Goal: Task Accomplishment & Management: Use online tool/utility

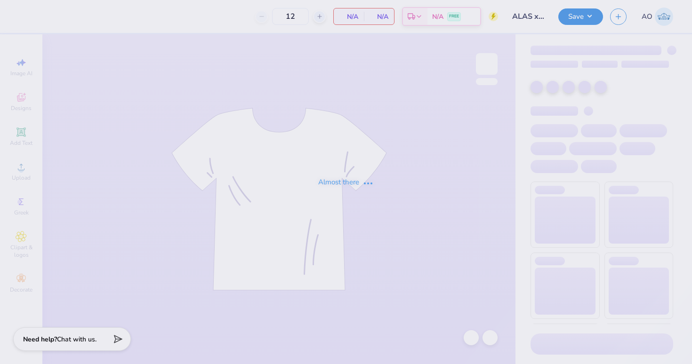
type input "ALAS x HHM Shirts"
type input "110"
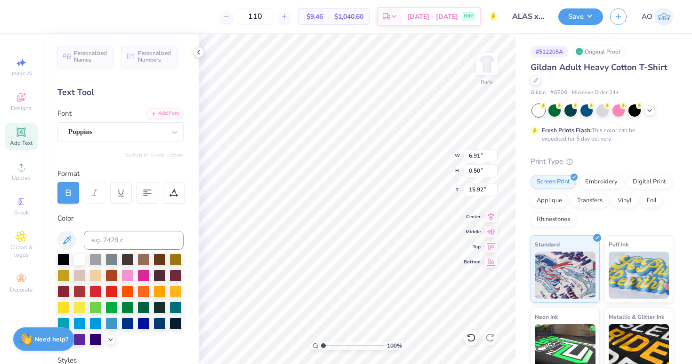
type input "15.92"
type textarea "Alliance of [DEMOGRAPHIC_DATA] Students"
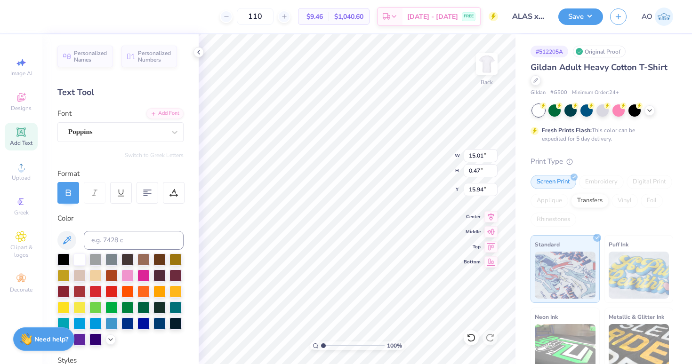
type input "16.32"
type input "13.72"
type input "0.43"
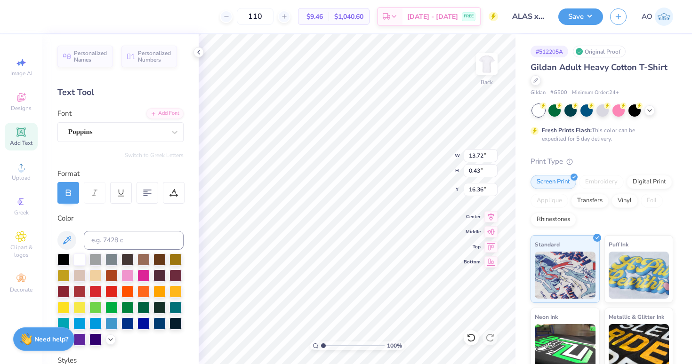
type input "16.34"
click at [538, 79] on div at bounding box center [535, 79] width 10 height 10
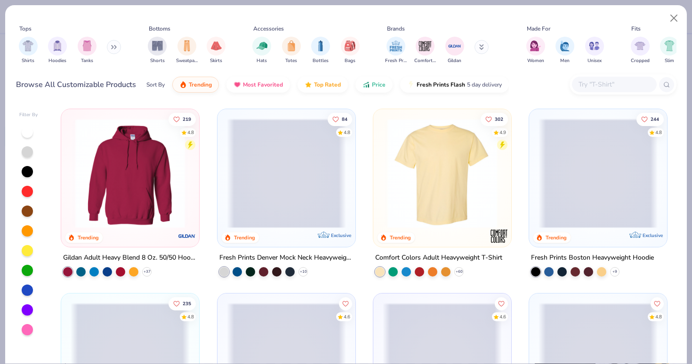
click at [591, 84] on input "text" at bounding box center [613, 84] width 72 height 11
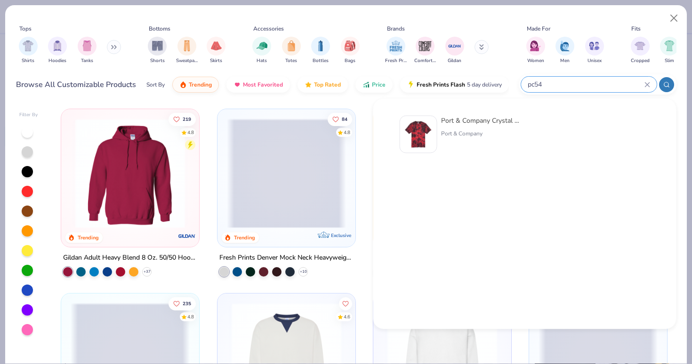
type input "pc54"
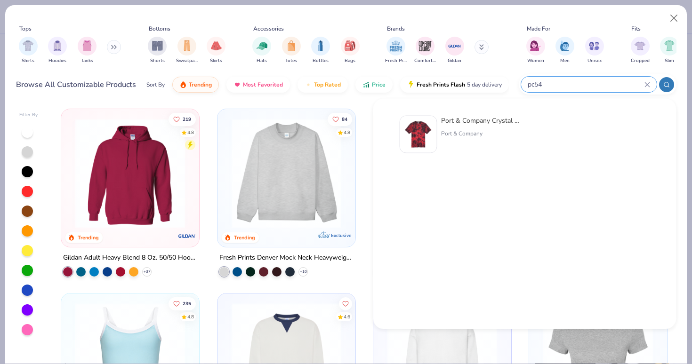
click at [473, 125] on div "Port & Company Crystal Tie-Dye Tee Port & Company" at bounding box center [480, 135] width 79 height 38
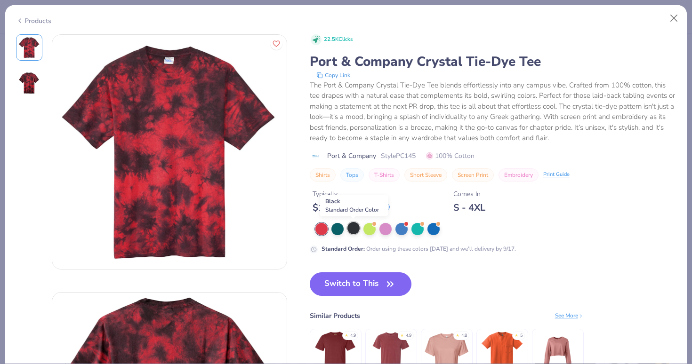
click at [353, 228] on div at bounding box center [353, 228] width 12 height 12
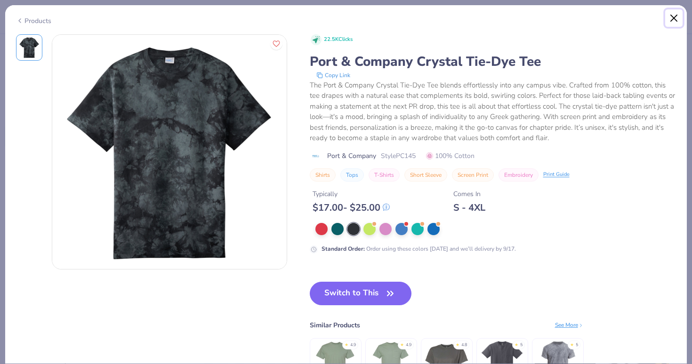
click at [673, 16] on button "Close" at bounding box center [674, 18] width 18 height 18
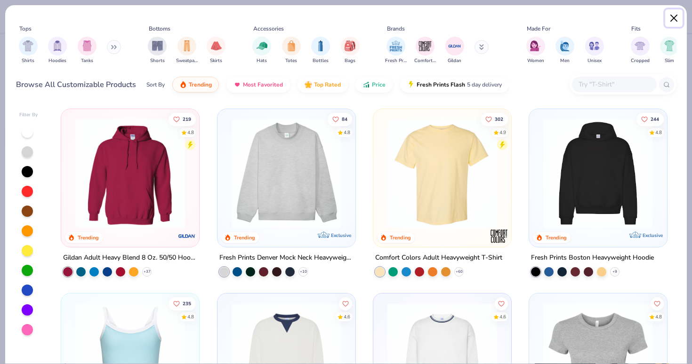
click at [674, 19] on button "Close" at bounding box center [674, 18] width 18 height 18
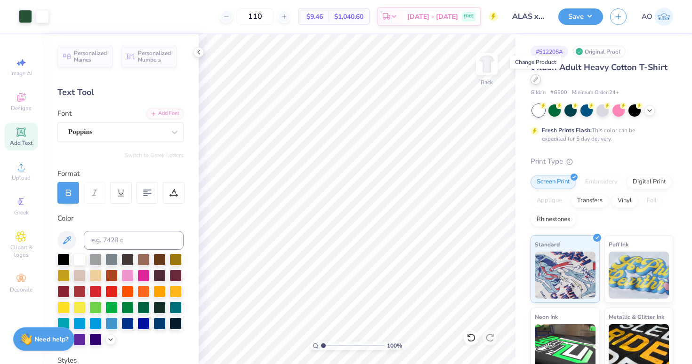
click at [536, 80] on icon at bounding box center [535, 79] width 5 height 5
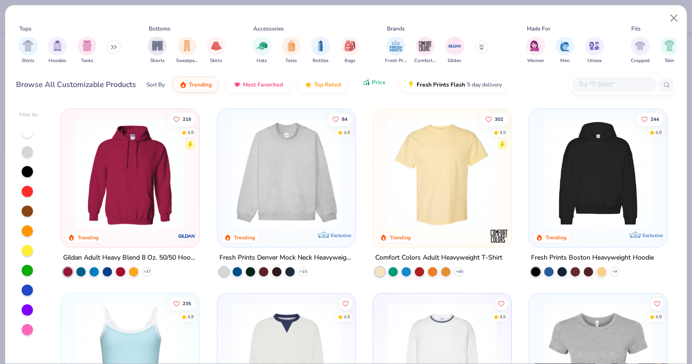
click at [382, 86] on button "Price" at bounding box center [373, 82] width 37 height 16
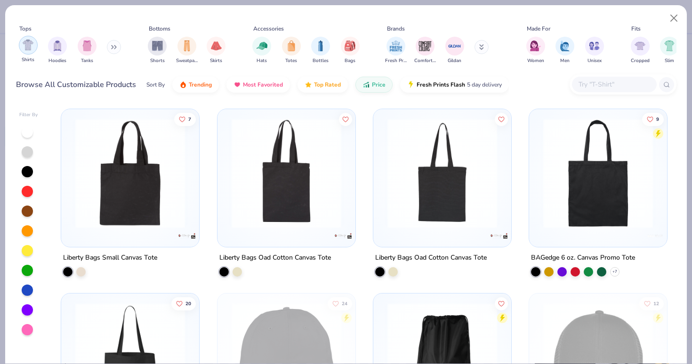
click at [28, 47] on img "filter for Shirts" at bounding box center [28, 45] width 11 height 11
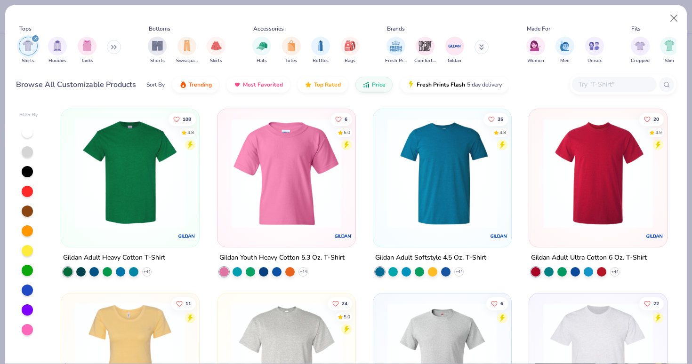
click at [146, 196] on img at bounding box center [130, 174] width 119 height 110
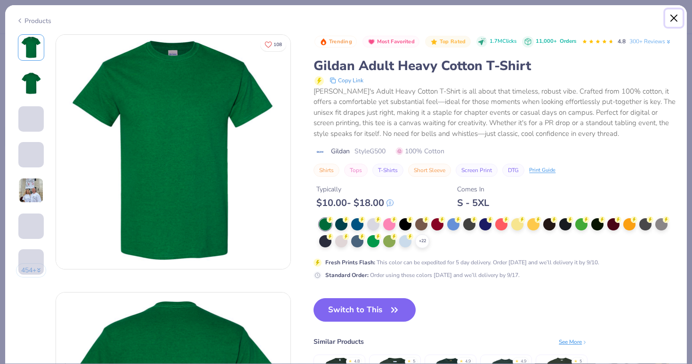
click at [672, 16] on button "Close" at bounding box center [674, 18] width 18 height 18
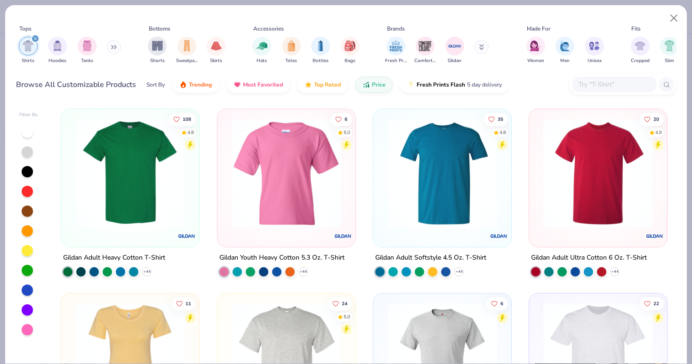
click at [436, 169] on img at bounding box center [441, 174] width 119 height 110
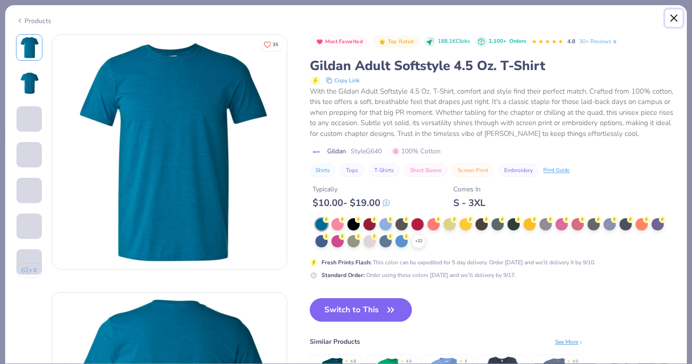
click at [676, 14] on button "Close" at bounding box center [674, 18] width 18 height 18
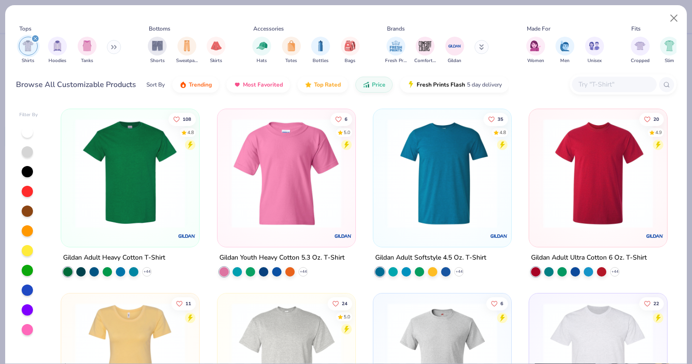
click at [555, 175] on img at bounding box center [597, 174] width 119 height 110
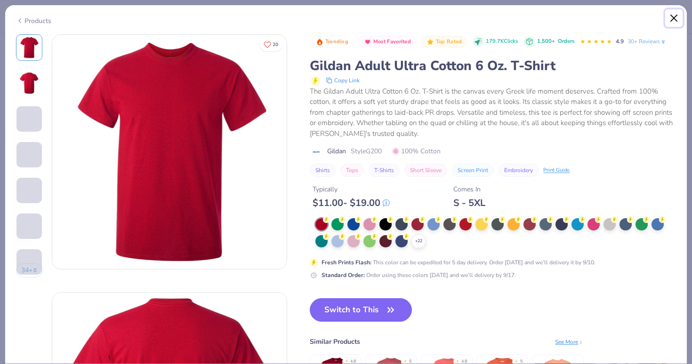
click at [670, 17] on button "Close" at bounding box center [674, 18] width 18 height 18
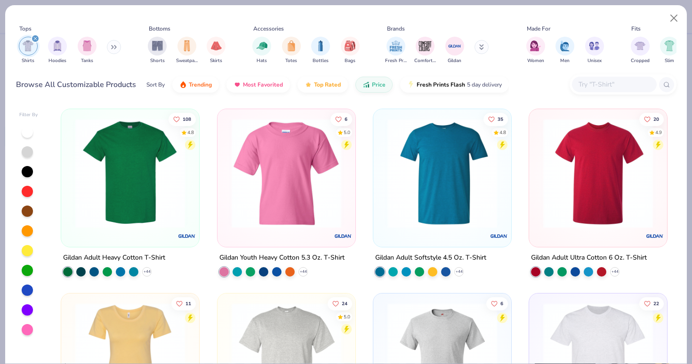
click at [438, 213] on img at bounding box center [441, 174] width 119 height 110
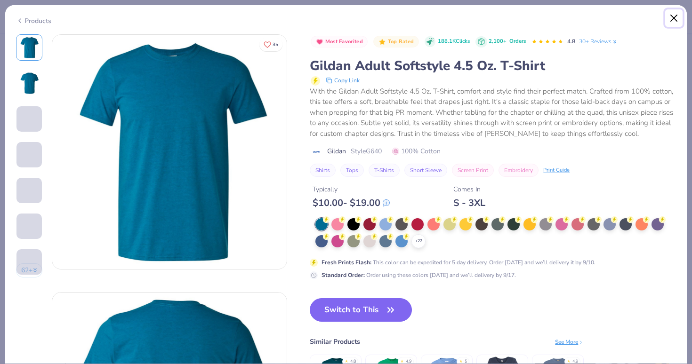
click at [673, 18] on button "Close" at bounding box center [674, 18] width 18 height 18
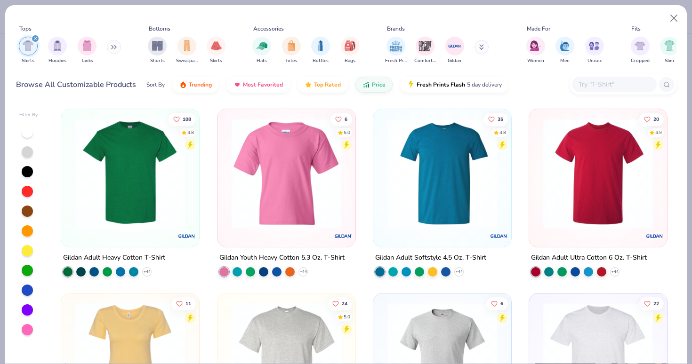
click at [145, 200] on img at bounding box center [130, 174] width 119 height 110
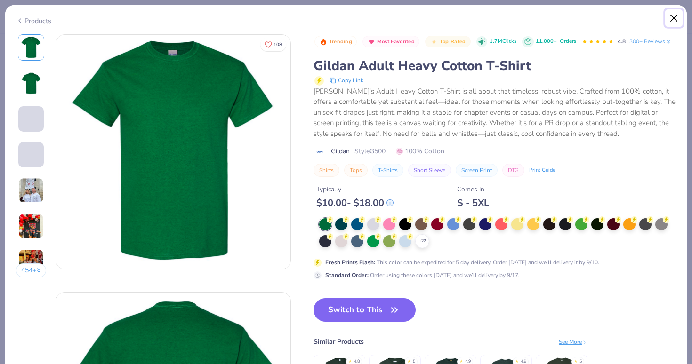
click at [672, 20] on button "Close" at bounding box center [674, 18] width 18 height 18
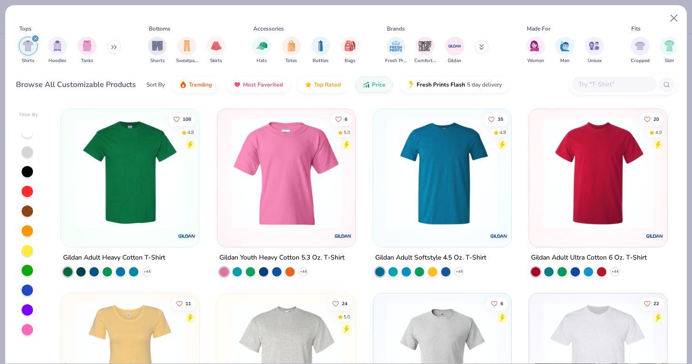
click at [415, 162] on img at bounding box center [441, 174] width 119 height 110
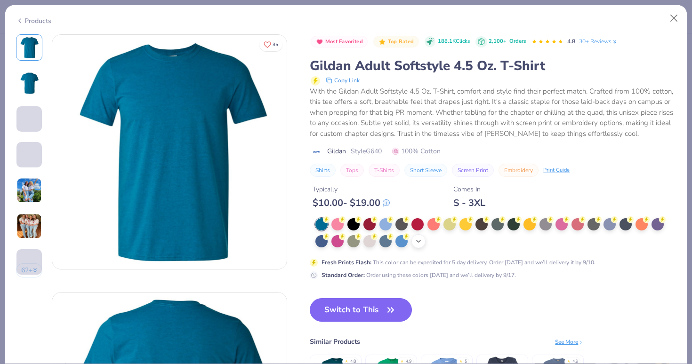
click at [421, 243] on icon at bounding box center [418, 242] width 8 height 8
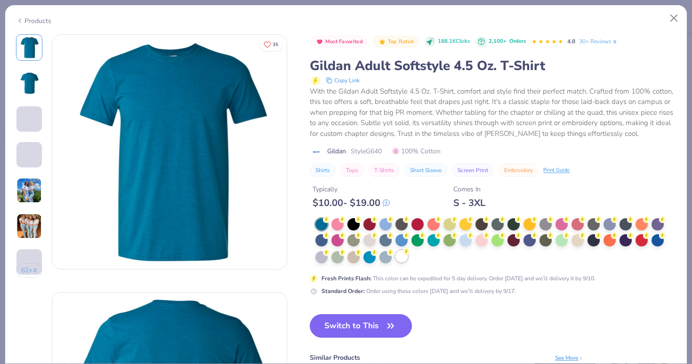
click at [402, 258] on div at bounding box center [401, 256] width 12 height 12
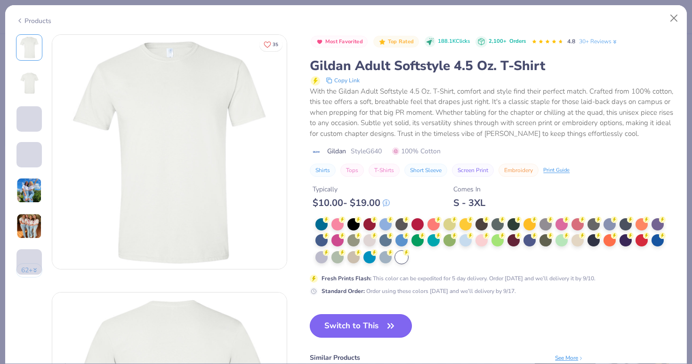
click at [370, 327] on button "Switch to This" at bounding box center [361, 326] width 102 height 24
click at [401, 326] on button "Switch to This" at bounding box center [361, 326] width 102 height 24
click at [363, 329] on button "Switch to This" at bounding box center [361, 326] width 102 height 24
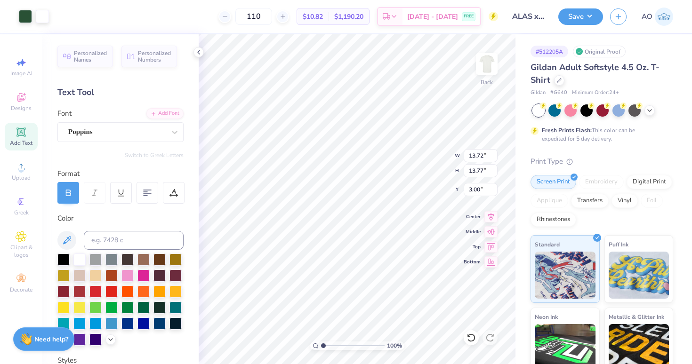
type input "3.00"
click at [560, 81] on icon at bounding box center [559, 79] width 5 height 5
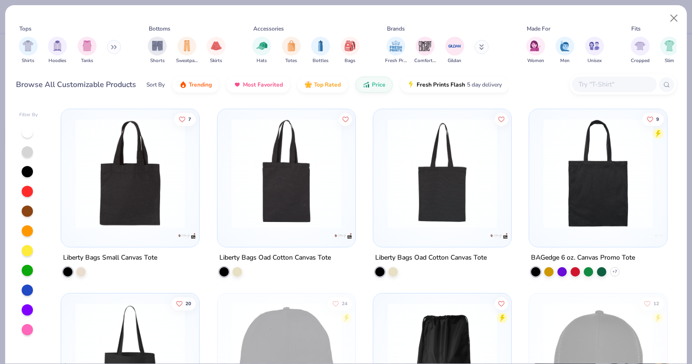
click at [603, 83] on input "text" at bounding box center [613, 84] width 72 height 11
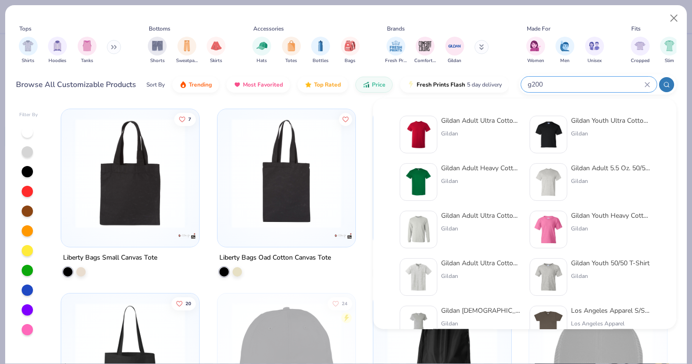
type input "g200"
click at [477, 131] on div "Gildan" at bounding box center [480, 133] width 79 height 8
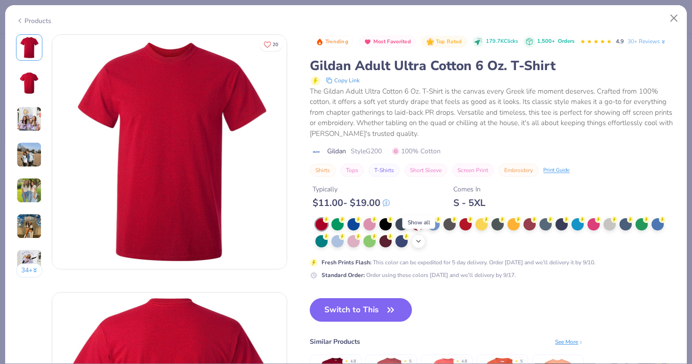
click at [419, 239] on icon at bounding box center [418, 242] width 8 height 8
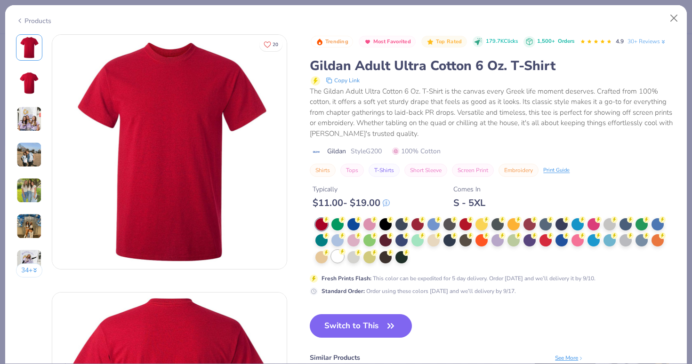
click at [329, 223] on circle at bounding box center [326, 219] width 7 height 7
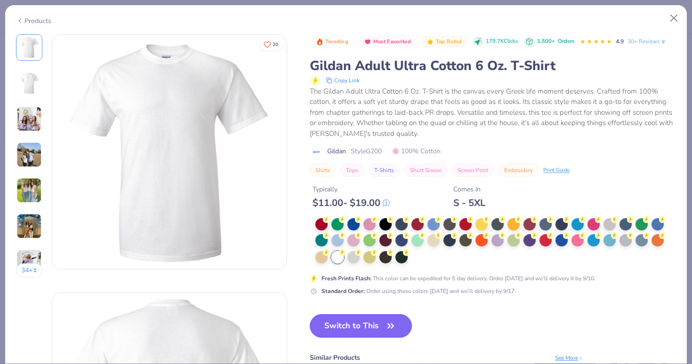
click at [355, 326] on button "Switch to This" at bounding box center [361, 326] width 102 height 24
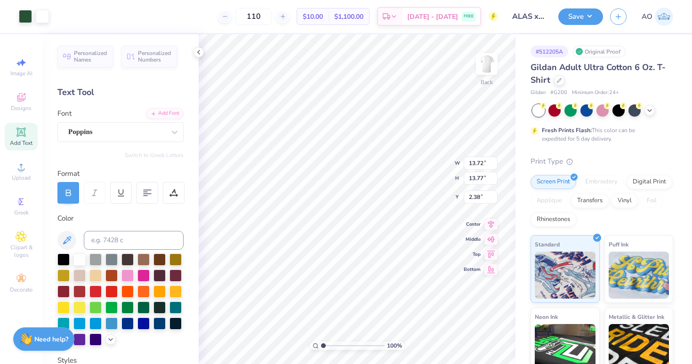
type input "3.00"
type input "12.56"
type input "12.61"
type input "3.00"
type input "11.84"
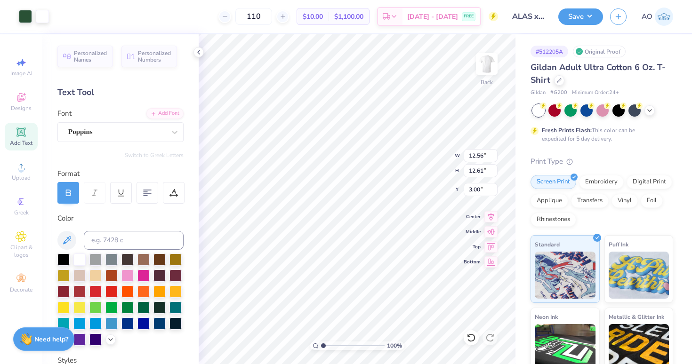
type input "11.88"
type input "3.00"
click at [589, 18] on button "Save" at bounding box center [580, 15] width 45 height 16
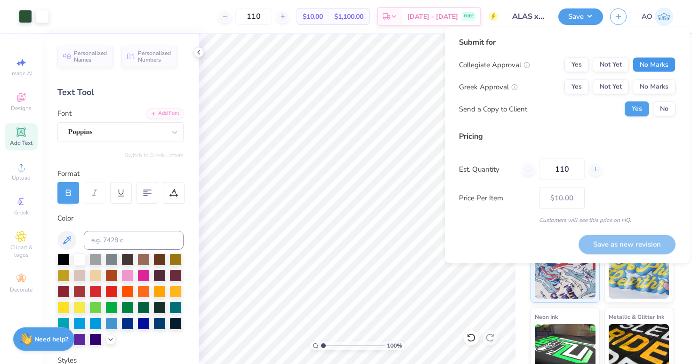
click at [653, 63] on button "No Marks" at bounding box center [653, 64] width 43 height 15
click at [650, 86] on button "No Marks" at bounding box center [653, 87] width 43 height 15
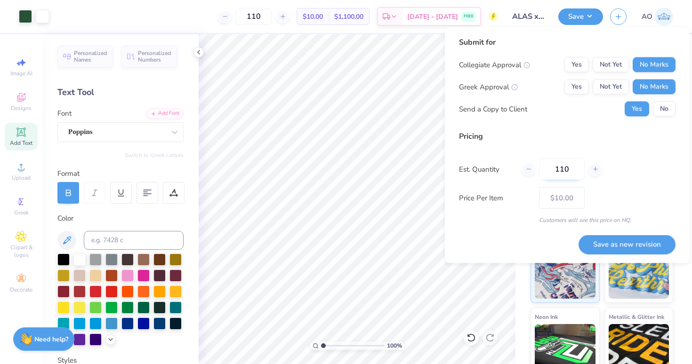
click at [562, 170] on input "110" at bounding box center [562, 170] width 46 height 22
type input "0"
type input "0105"
type input "105"
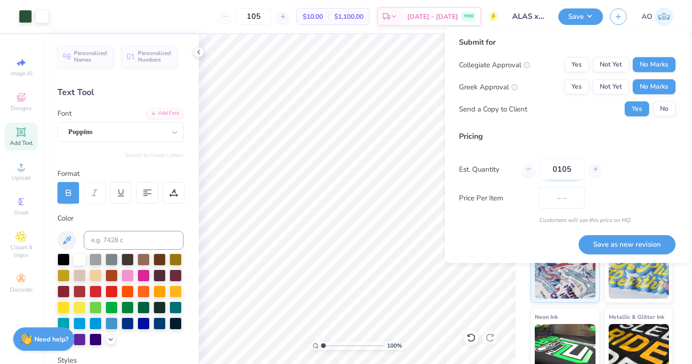
type input "$10.03"
type input "0103"
type input "103"
type input "$10.04"
click at [564, 174] on input "0103" at bounding box center [562, 170] width 46 height 22
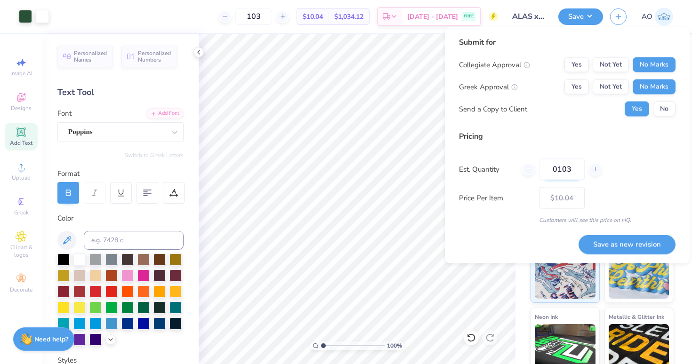
click at [564, 174] on input "0103" at bounding box center [562, 170] width 46 height 22
type input "104"
type input "$10.04"
type input "104"
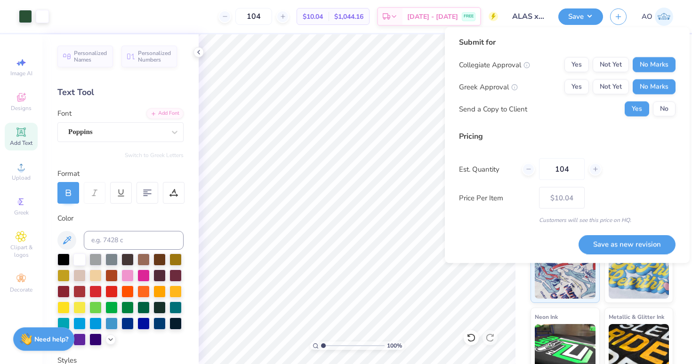
click at [633, 197] on div "Price Per Item $10.04" at bounding box center [567, 198] width 216 height 22
click at [632, 244] on button "Save as new revision" at bounding box center [626, 244] width 97 height 19
type input "$10.04"
